Goal: Task Accomplishment & Management: Manage account settings

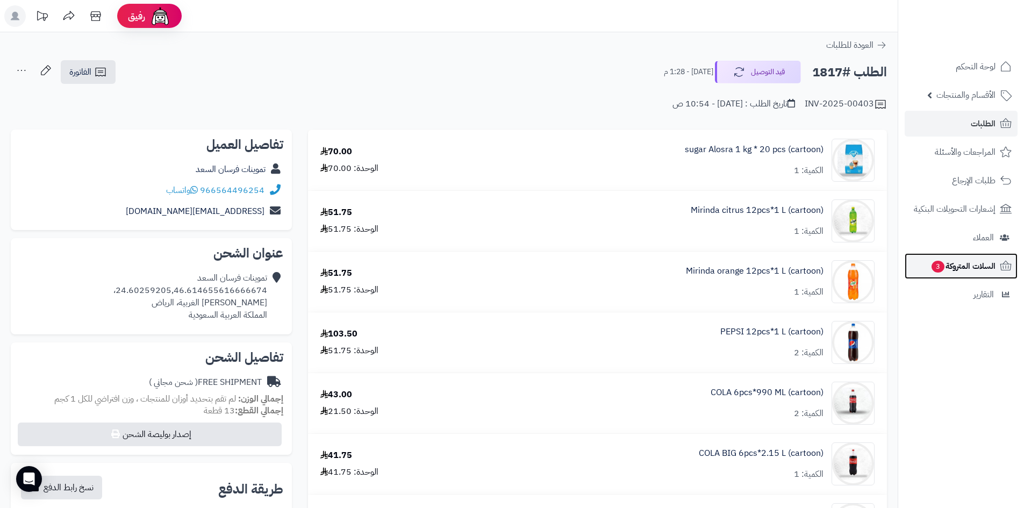
click at [952, 273] on span "السلات المتروكة 3" at bounding box center [962, 266] width 65 height 15
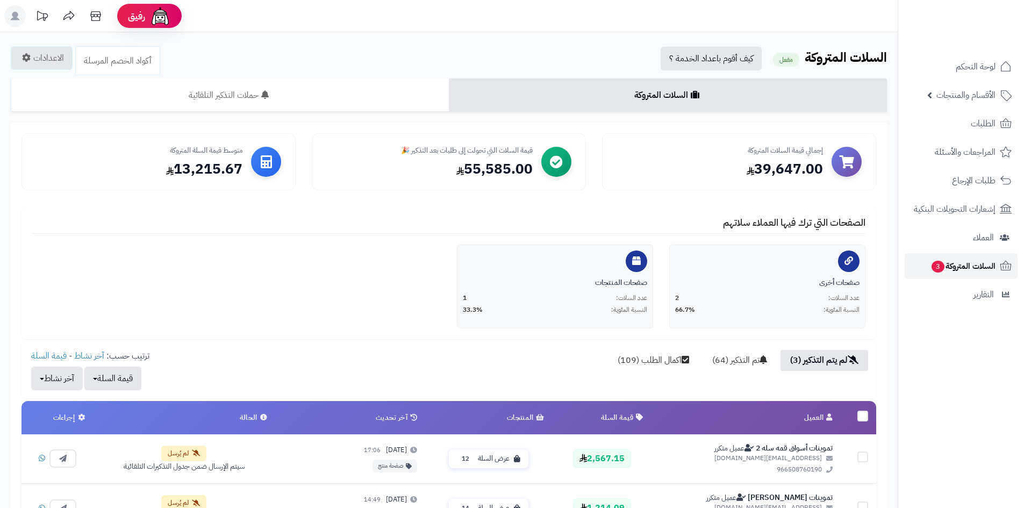
click at [948, 261] on span "السلات المتروكة 3" at bounding box center [962, 266] width 65 height 15
click at [983, 121] on span "الطلبات" at bounding box center [983, 123] width 25 height 15
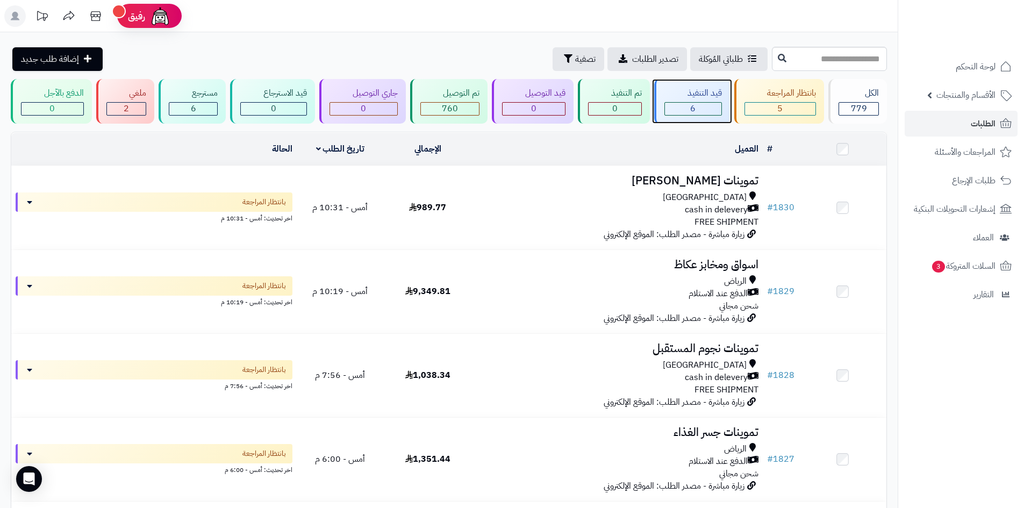
click at [669, 103] on div "6" at bounding box center [693, 109] width 56 height 12
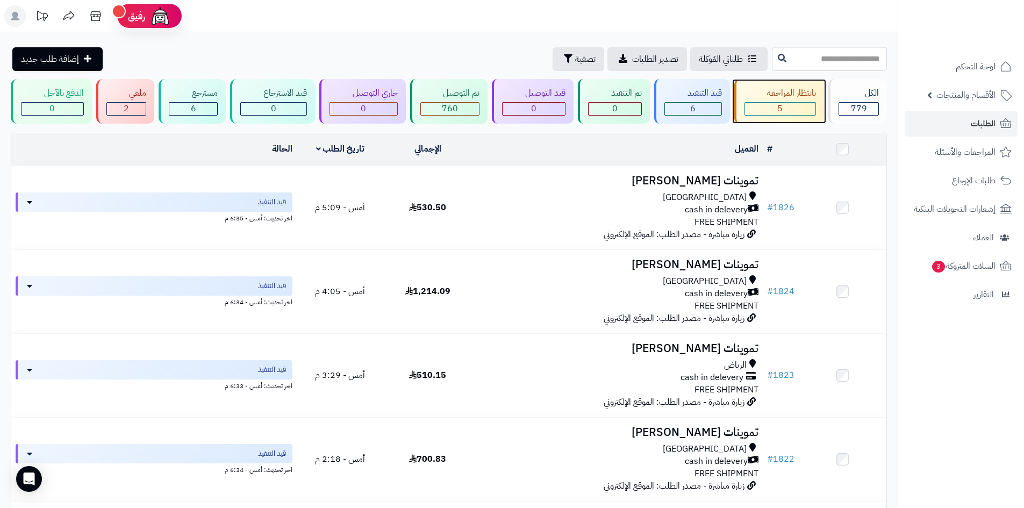
click at [760, 106] on div "5" at bounding box center [780, 109] width 71 height 12
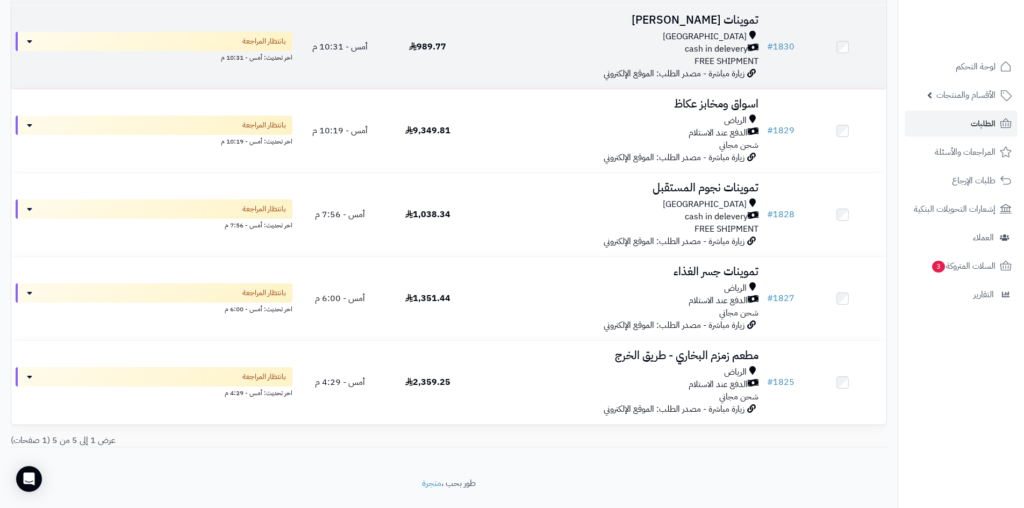
scroll to position [161, 0]
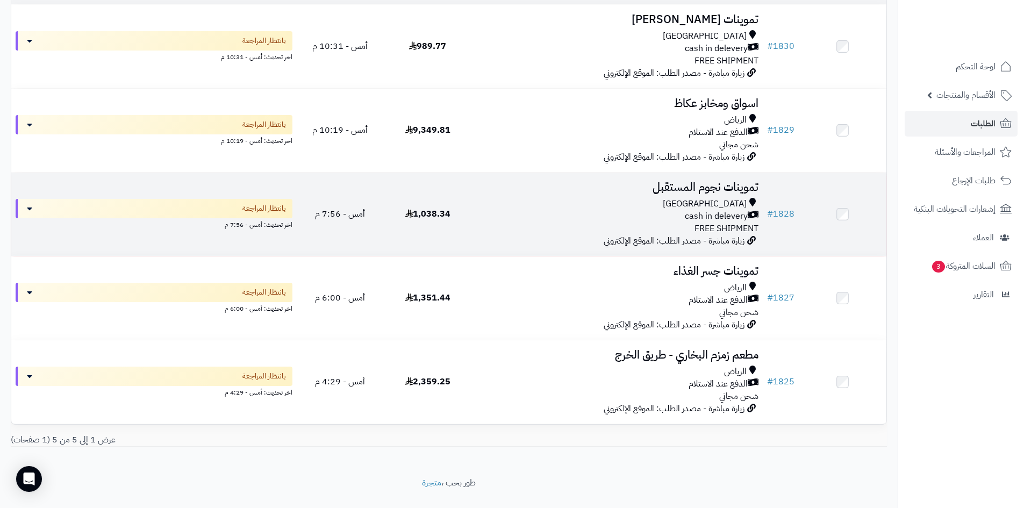
click at [655, 216] on div "cash in delevery" at bounding box center [617, 216] width 283 height 12
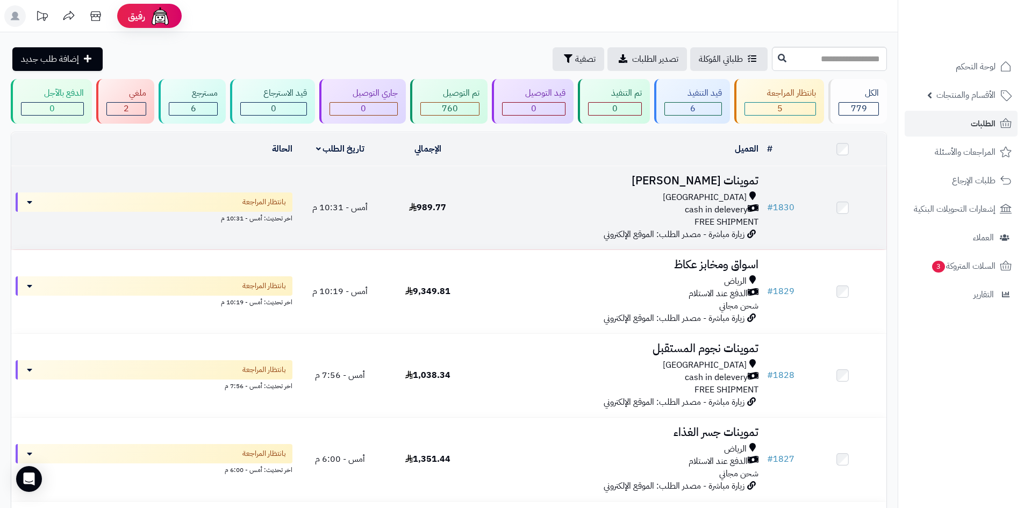
click at [663, 204] on div "cash in delevery" at bounding box center [617, 210] width 283 height 12
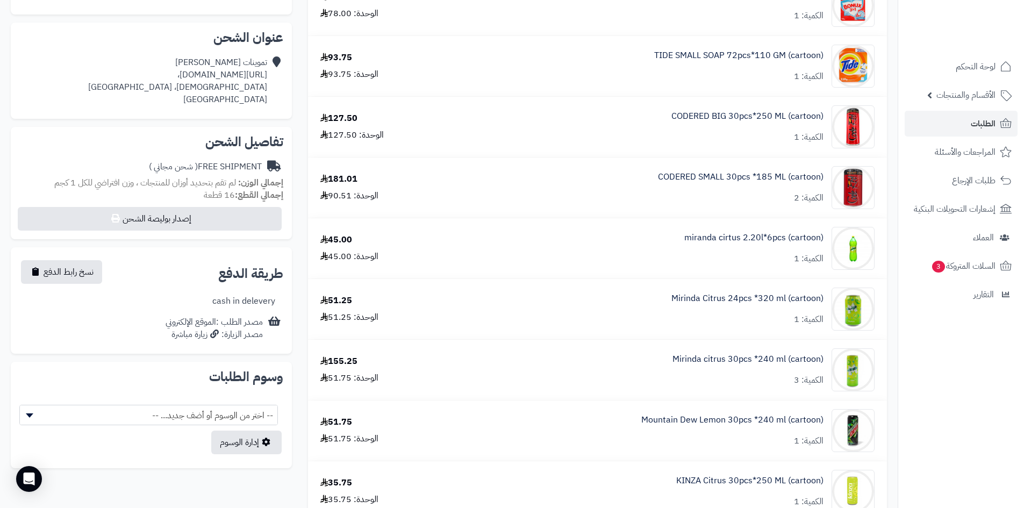
scroll to position [54, 0]
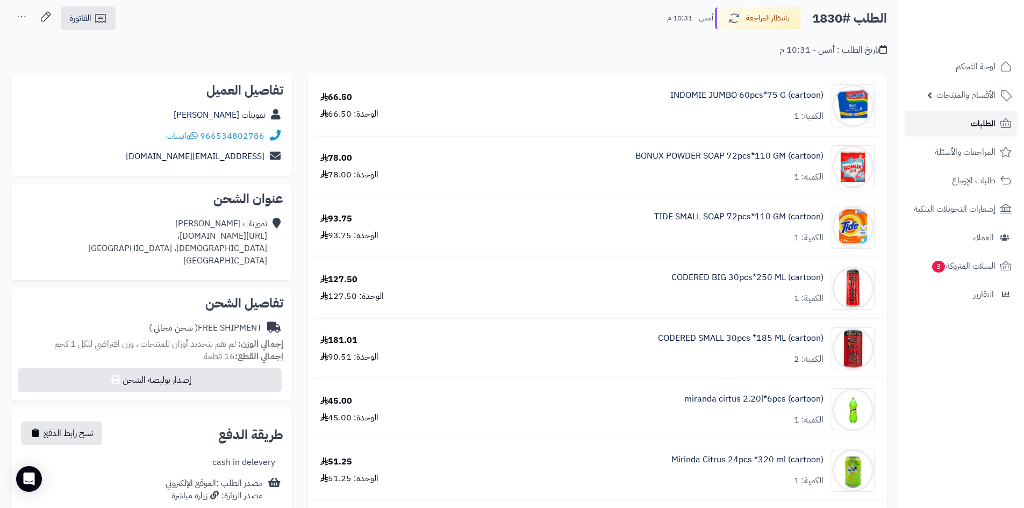
click at [979, 129] on span "الطلبات" at bounding box center [983, 123] width 25 height 15
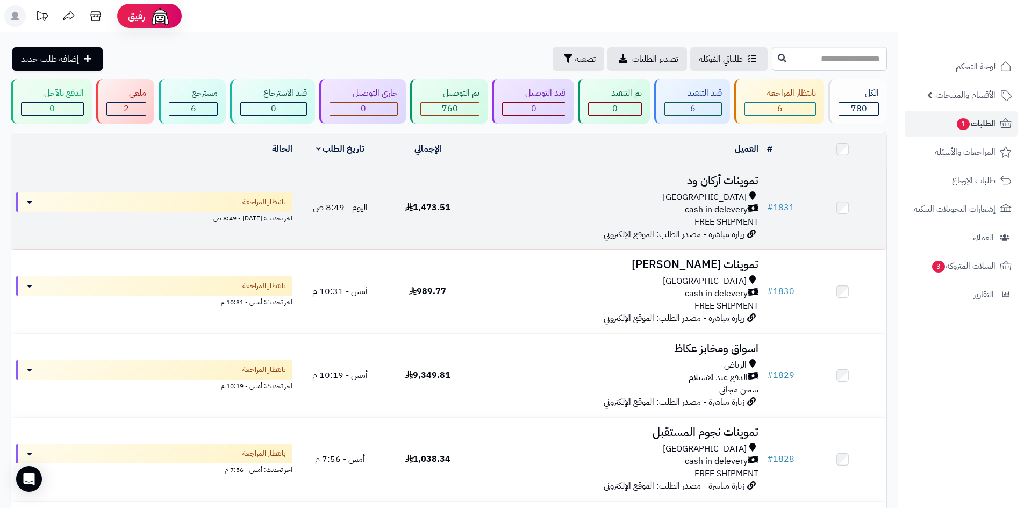
click at [704, 211] on span "cash in delevery" at bounding box center [716, 210] width 63 height 12
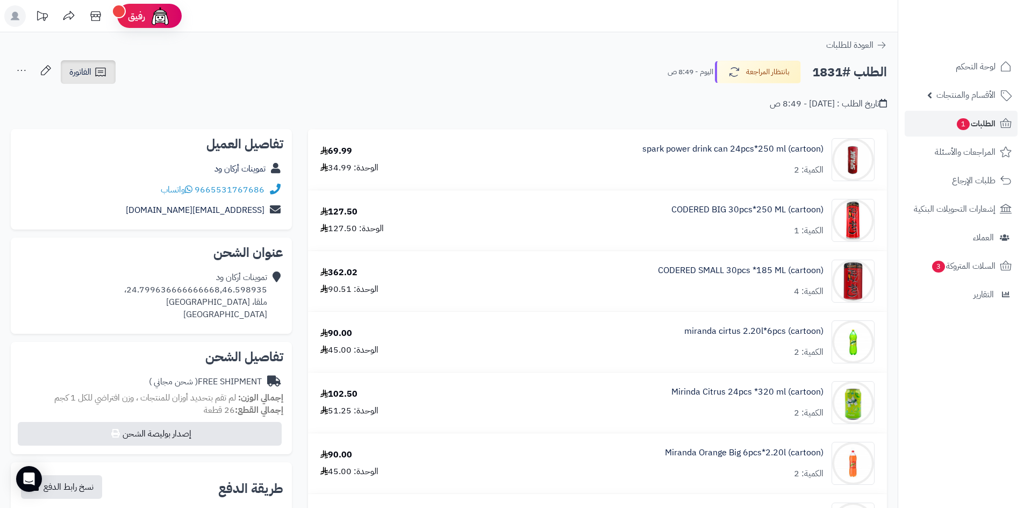
click at [102, 74] on icon at bounding box center [100, 72] width 13 height 13
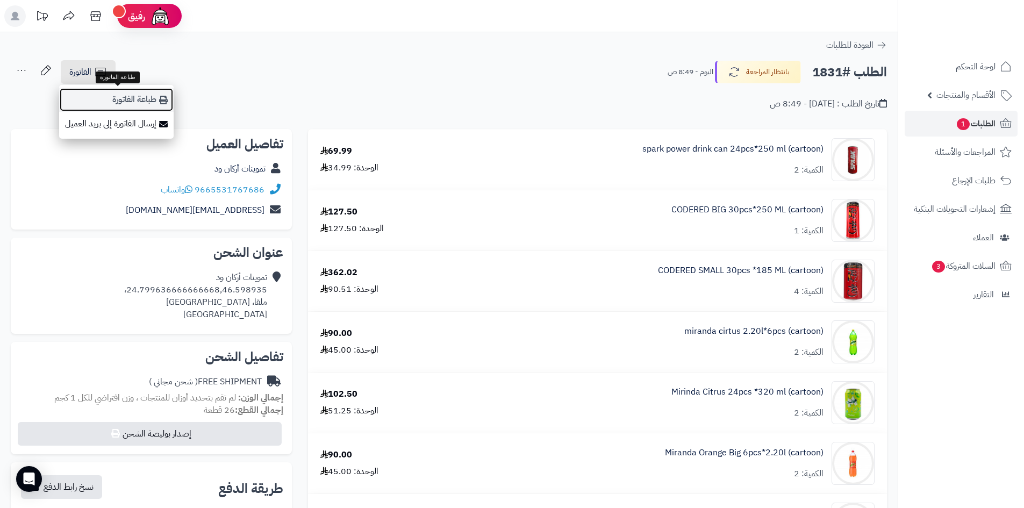
click at [110, 90] on link "طباعة الفاتورة" at bounding box center [116, 100] width 114 height 24
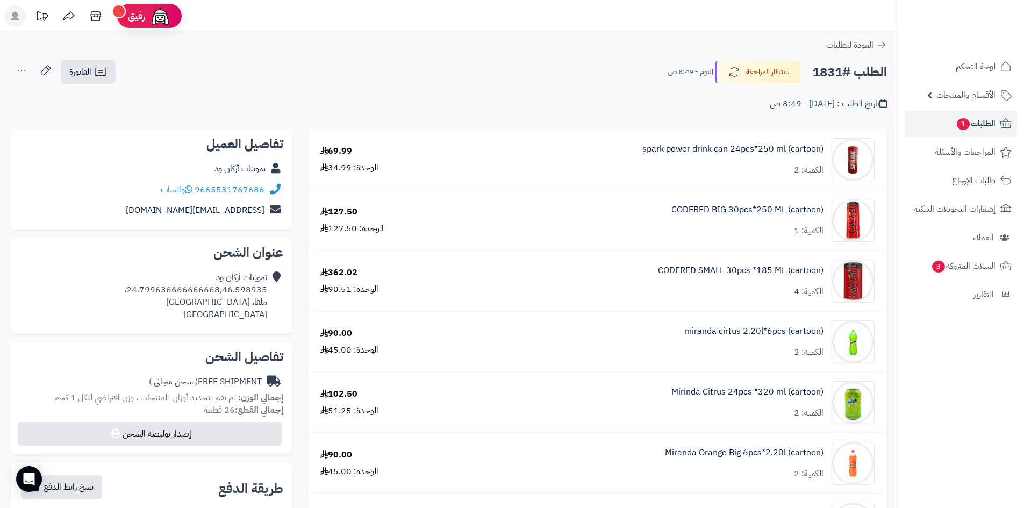
click at [713, 77] on small "اليوم - 8:49 ص" at bounding box center [691, 72] width 46 height 11
click at [720, 75] on button "بانتظار المراجعة" at bounding box center [758, 71] width 86 height 23
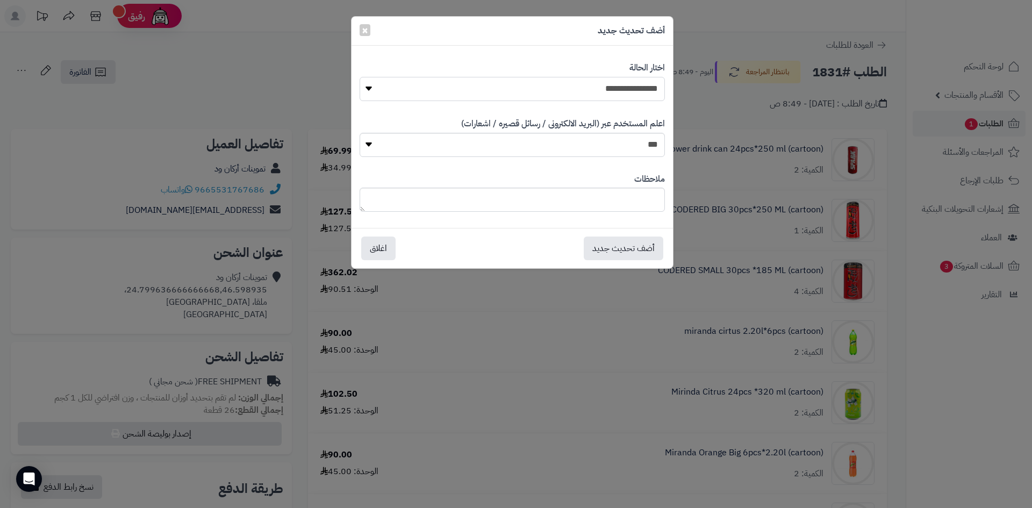
click at [622, 82] on select "**********" at bounding box center [512, 89] width 305 height 24
select select "*"
click at [360, 77] on select "**********" at bounding box center [512, 89] width 305 height 24
click at [632, 243] on button "أضف تحديث جديد" at bounding box center [624, 248] width 80 height 24
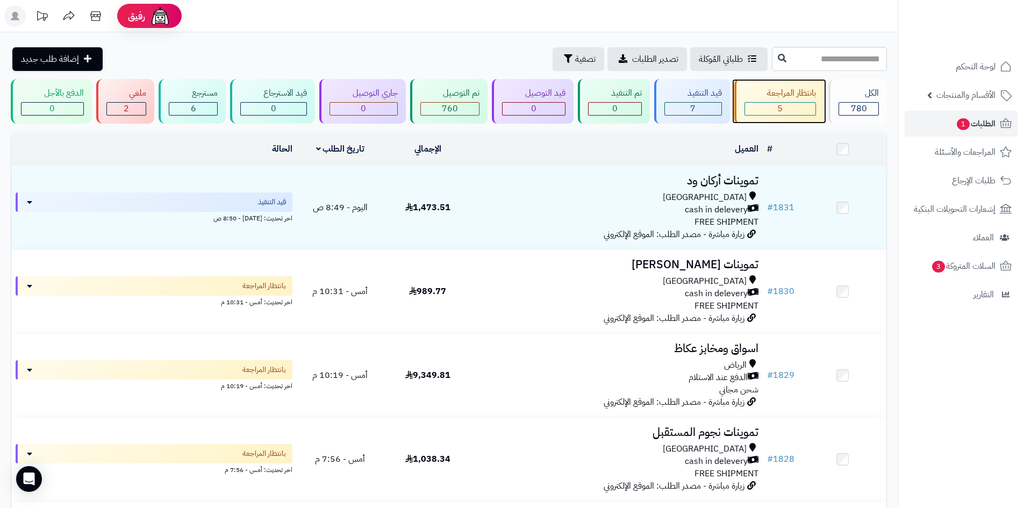
click at [781, 108] on span "5" at bounding box center [779, 108] width 5 height 13
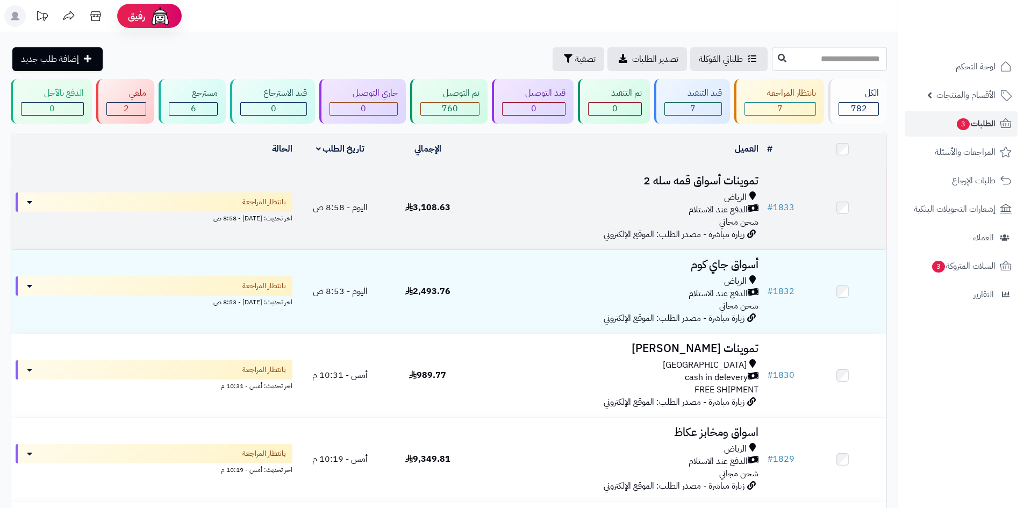
click at [509, 204] on div "الدفع عند الاستلام" at bounding box center [617, 210] width 283 height 12
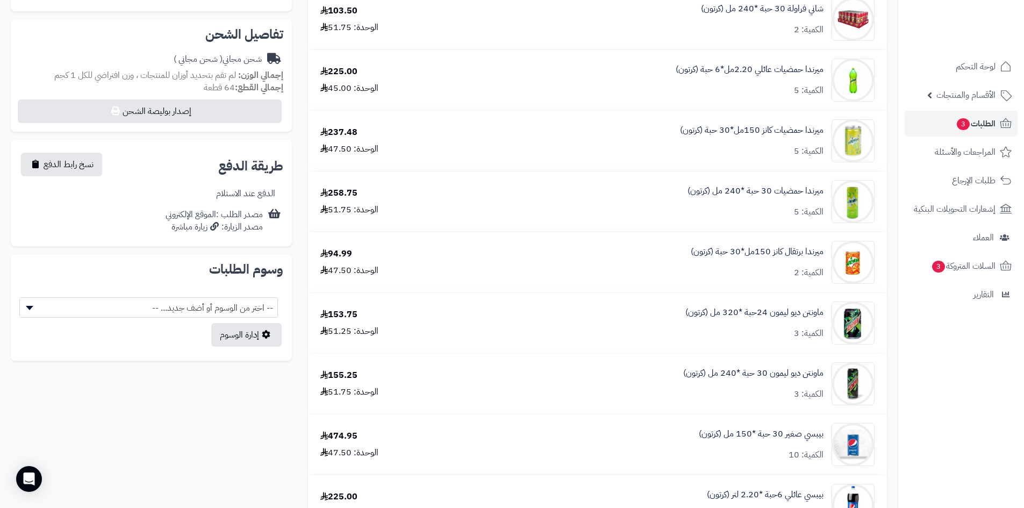
scroll to position [430, 0]
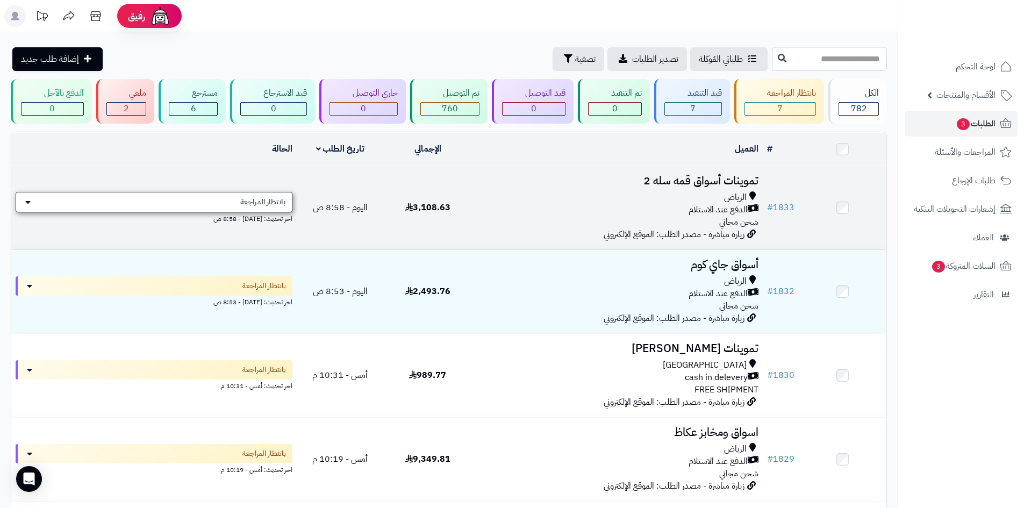
click at [257, 202] on span "بانتظار المراجعة" at bounding box center [262, 202] width 45 height 11
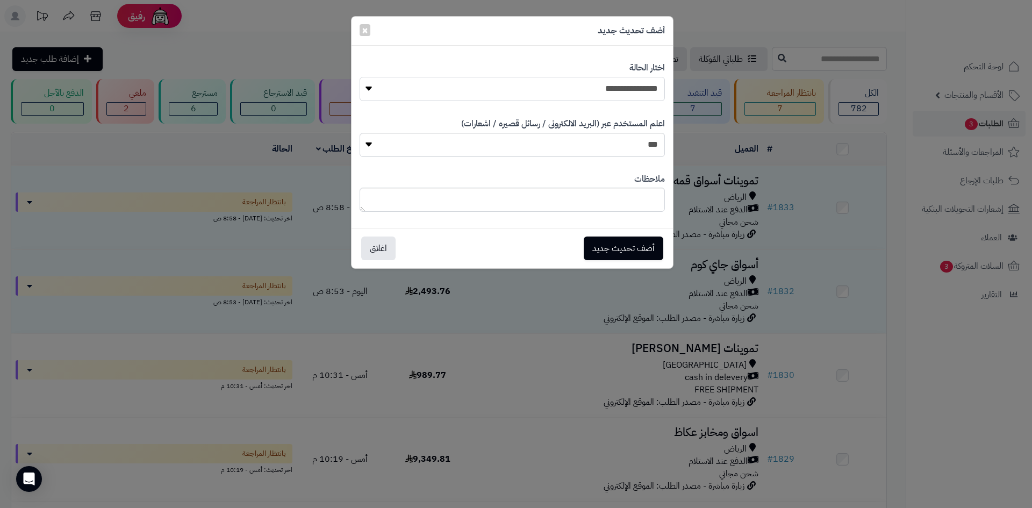
click at [602, 98] on select "**********" at bounding box center [512, 89] width 305 height 24
select select "*"
click at [360, 77] on select "**********" at bounding box center [512, 89] width 305 height 24
click at [634, 249] on button "أضف تحديث جديد" at bounding box center [624, 248] width 80 height 24
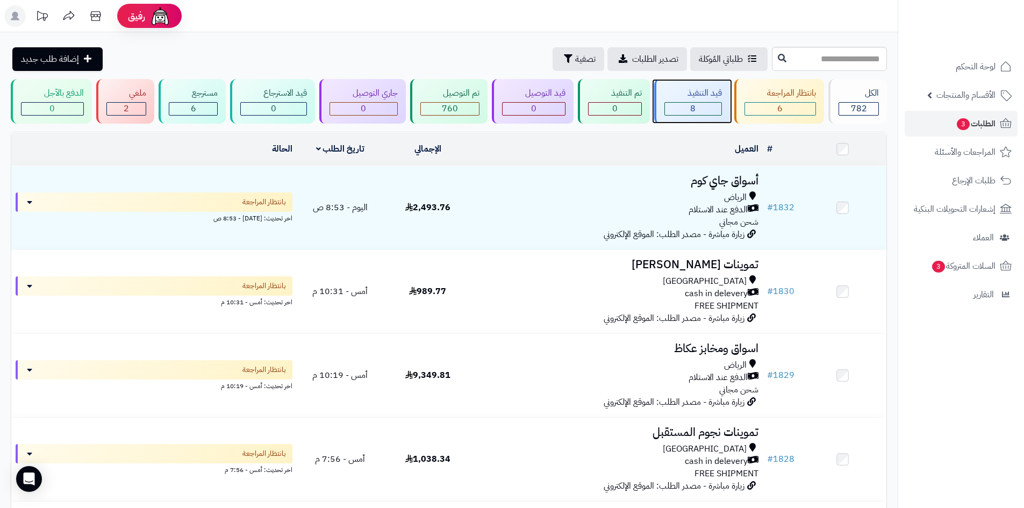
click at [691, 99] on div "قيد التنفيذ 8" at bounding box center [692, 101] width 76 height 45
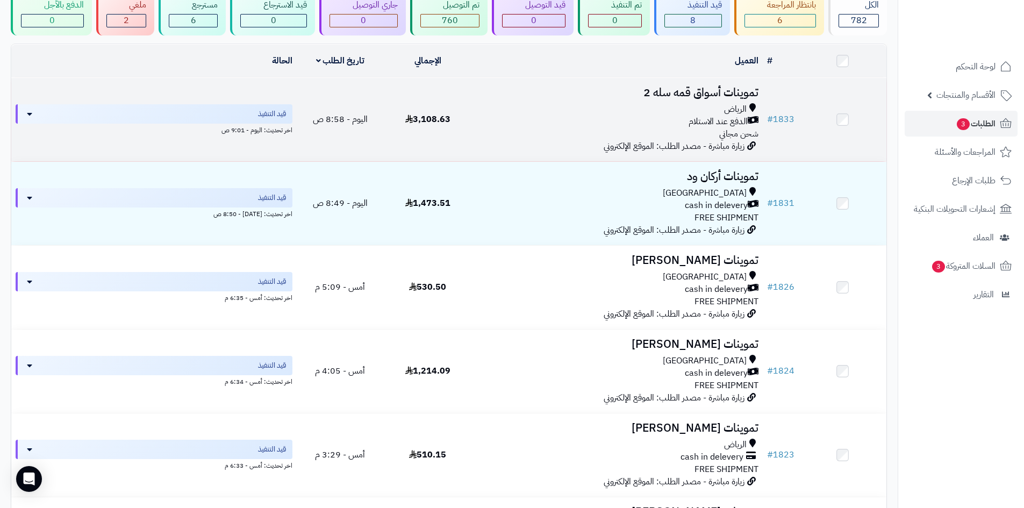
scroll to position [108, 0]
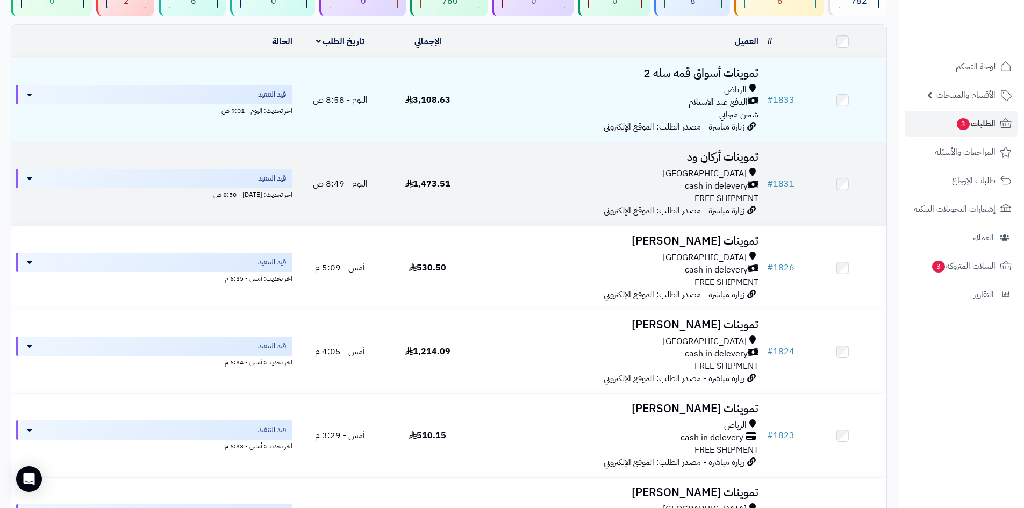
click at [643, 183] on div "cash in delevery" at bounding box center [617, 186] width 283 height 12
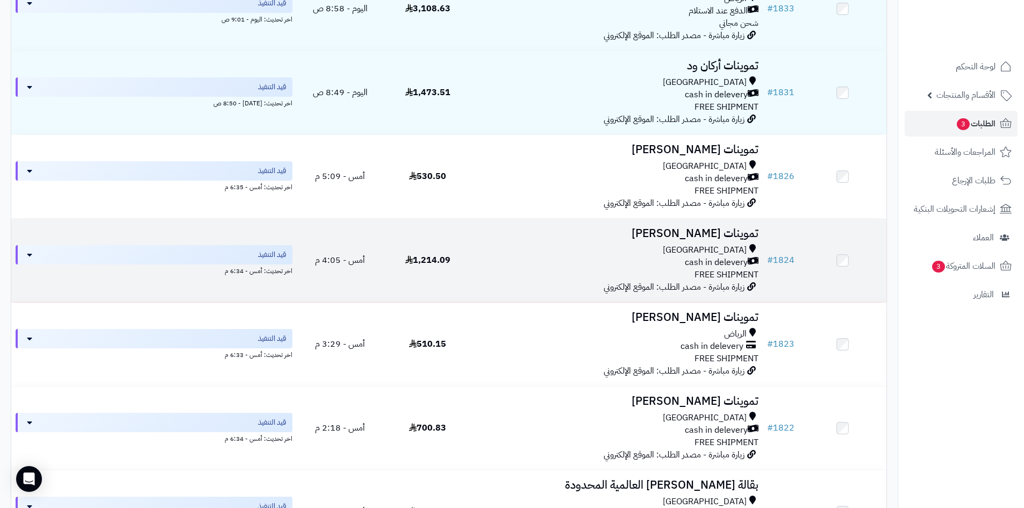
scroll to position [215, 0]
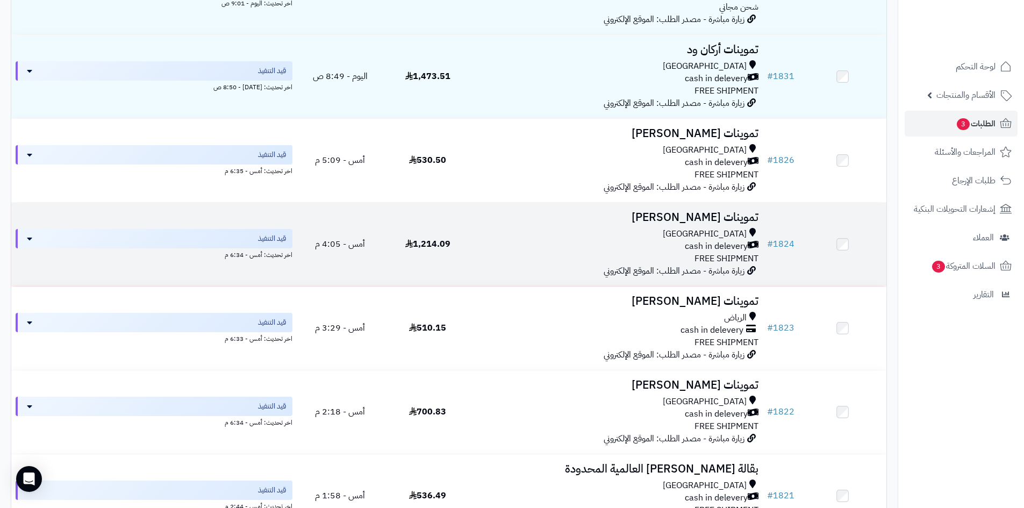
click at [729, 237] on span "[GEOGRAPHIC_DATA]" at bounding box center [705, 234] width 84 height 12
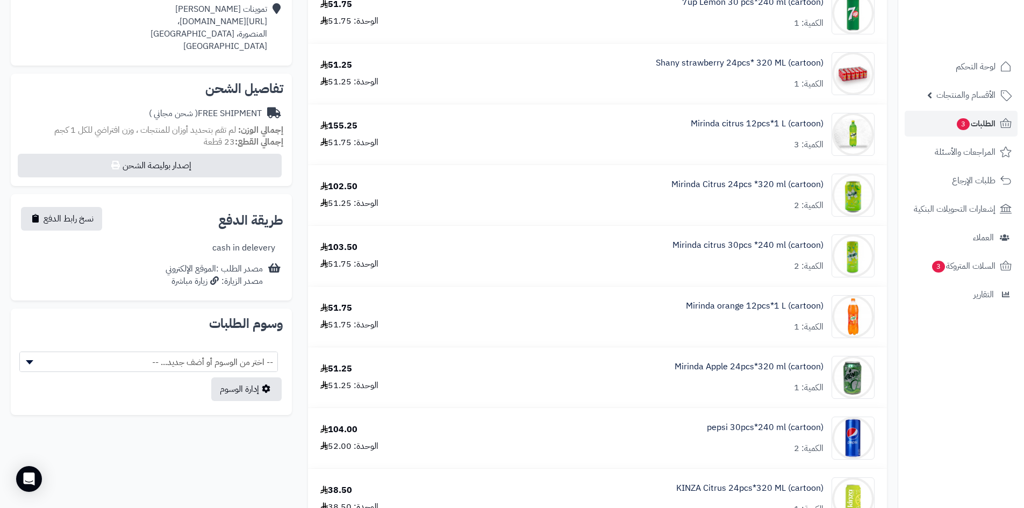
scroll to position [54, 0]
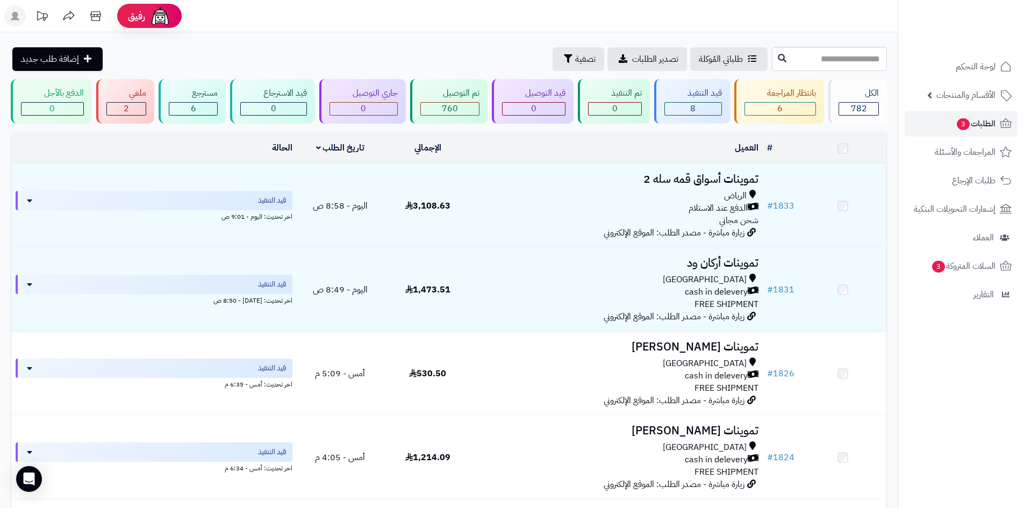
scroll to position [215, 0]
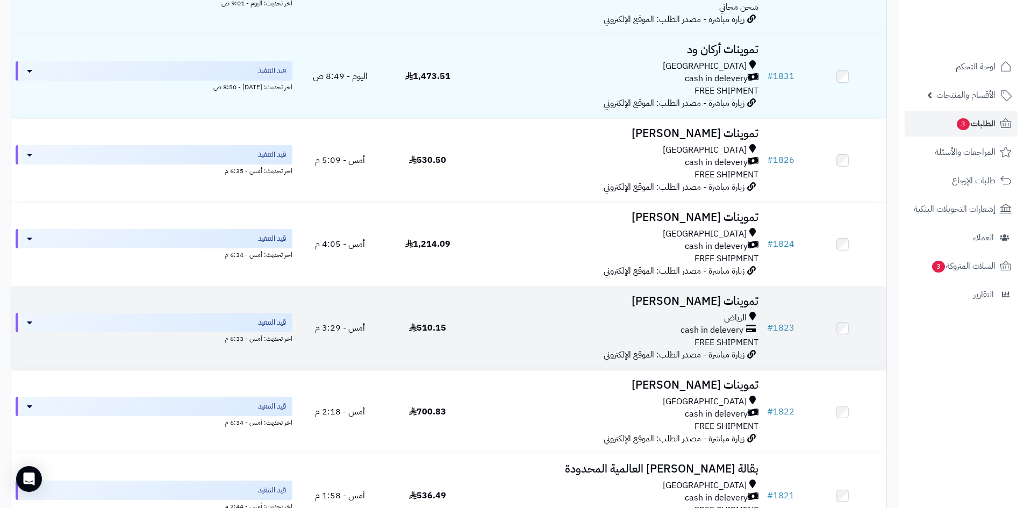
click at [711, 310] on td "تموينات [PERSON_NAME] cash in delevery FREE SHIPMENT زيارة مباشرة - مصدر الطلب:…" at bounding box center [616, 328] width 291 height 83
click at [584, 306] on td "تموينات [PERSON_NAME] cash in delevery FREE SHIPMENT زيارة مباشرة - مصدر الطلب:…" at bounding box center [616, 328] width 291 height 83
click at [749, 324] on icon at bounding box center [751, 330] width 10 height 12
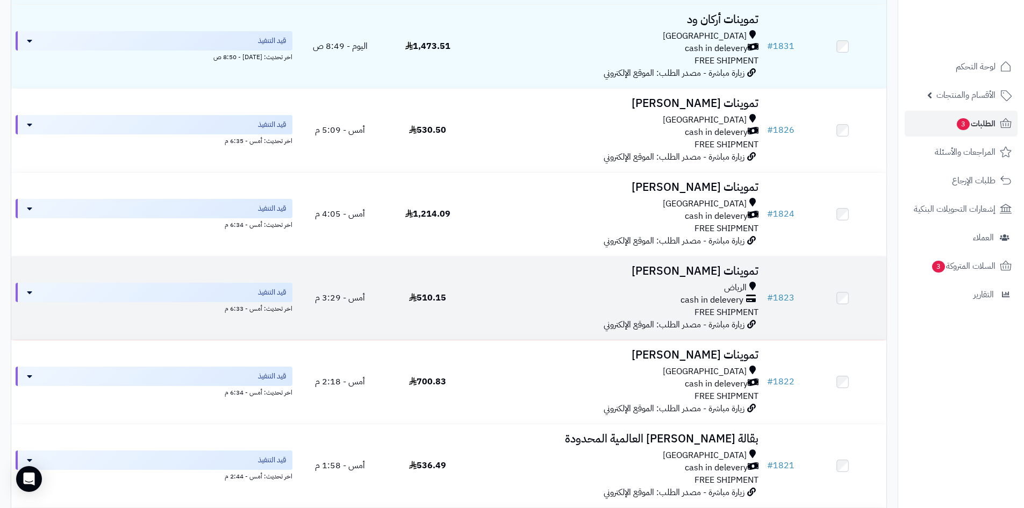
scroll to position [323, 0]
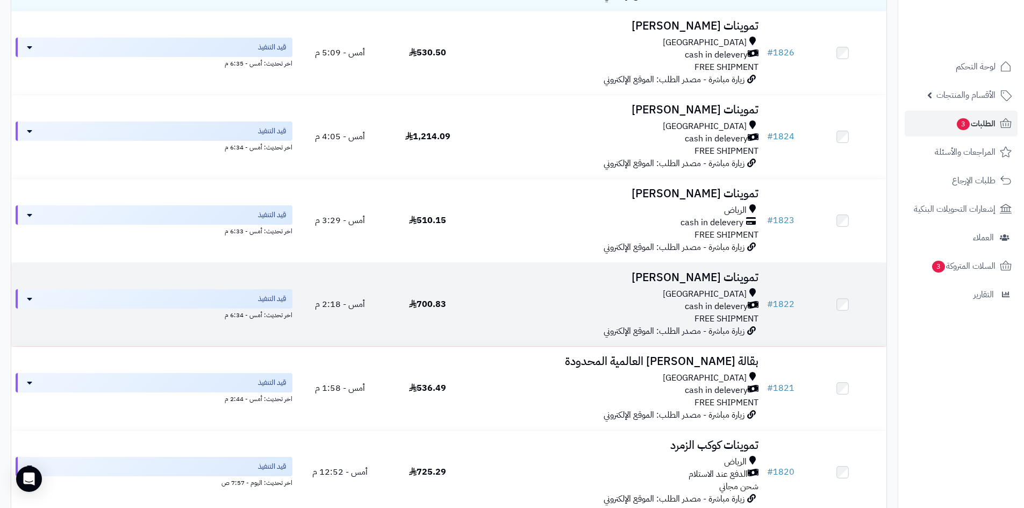
click at [688, 278] on h3 "تموينات عياش يحيى" at bounding box center [617, 277] width 283 height 12
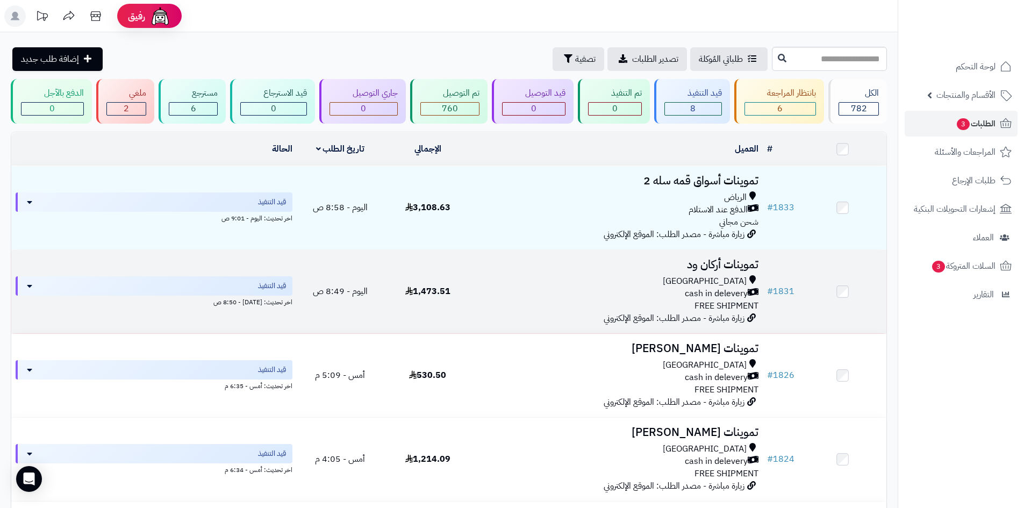
click at [517, 265] on h3 "تموينات أركان ود" at bounding box center [617, 265] width 283 height 12
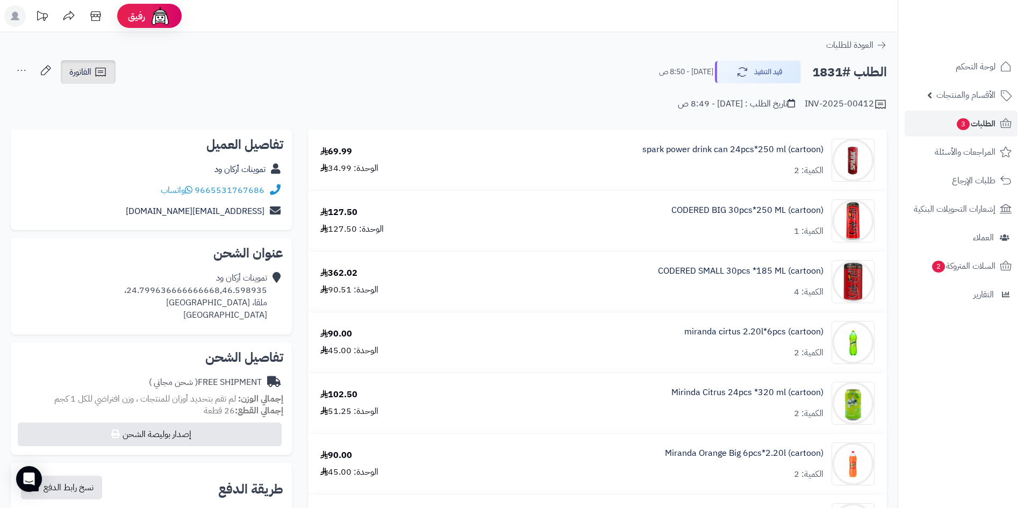
click at [84, 70] on span "الفاتورة" at bounding box center [80, 72] width 22 height 13
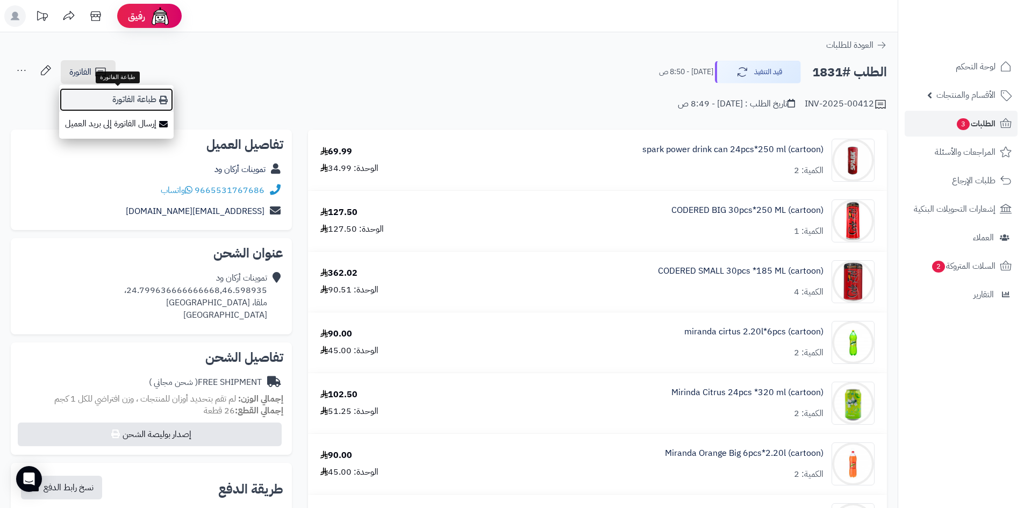
click at [120, 97] on link "طباعة الفاتورة" at bounding box center [116, 100] width 114 height 24
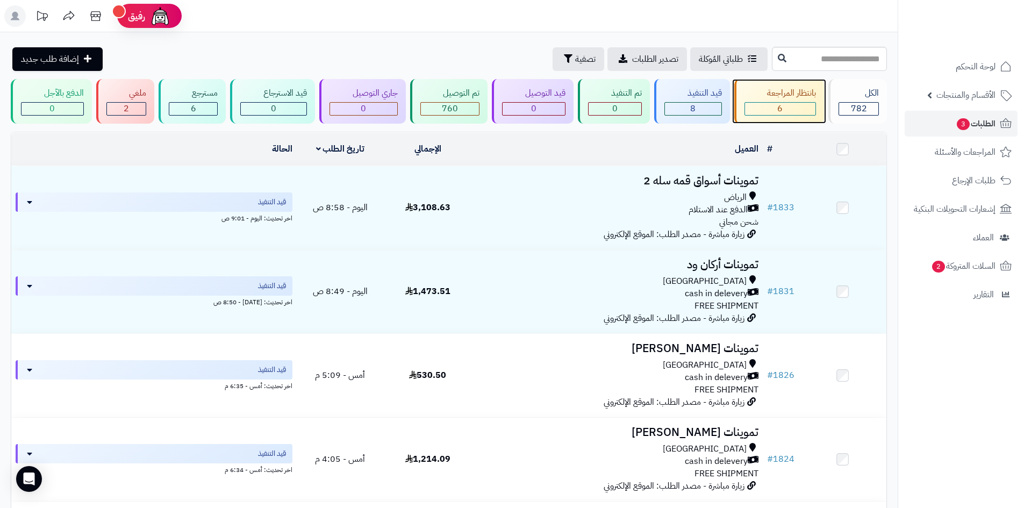
click at [764, 107] on div "6" at bounding box center [780, 109] width 71 height 12
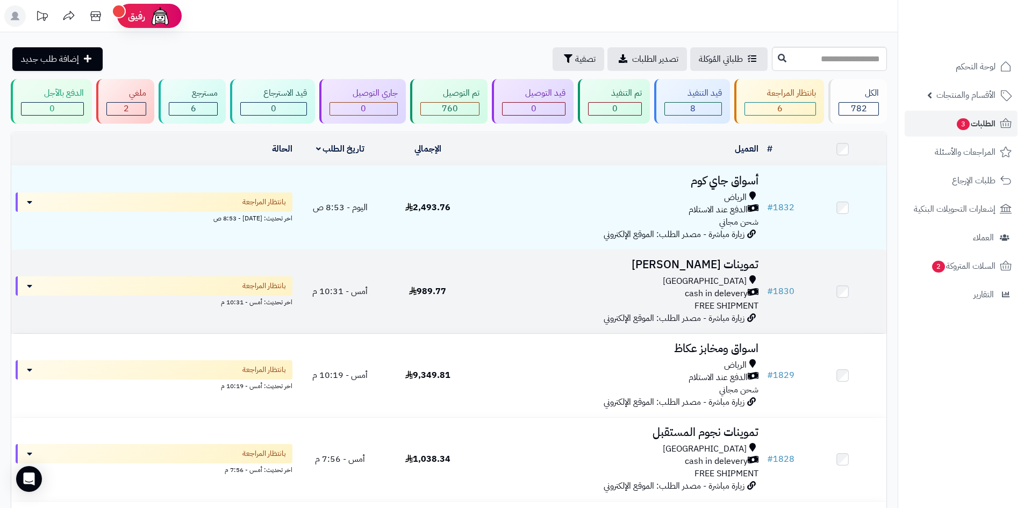
click at [578, 276] on div "[GEOGRAPHIC_DATA]" at bounding box center [617, 281] width 283 height 12
